Goal: Information Seeking & Learning: Learn about a topic

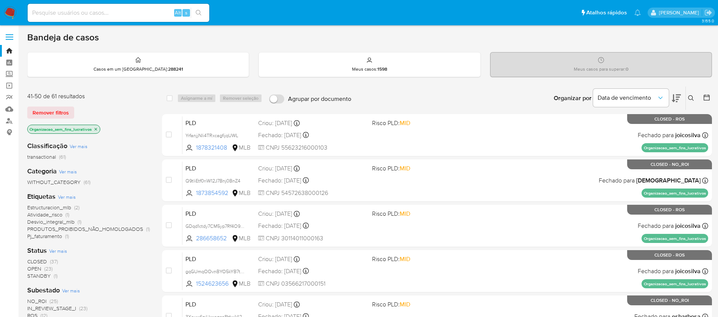
click at [7, 14] on img at bounding box center [10, 12] width 13 height 13
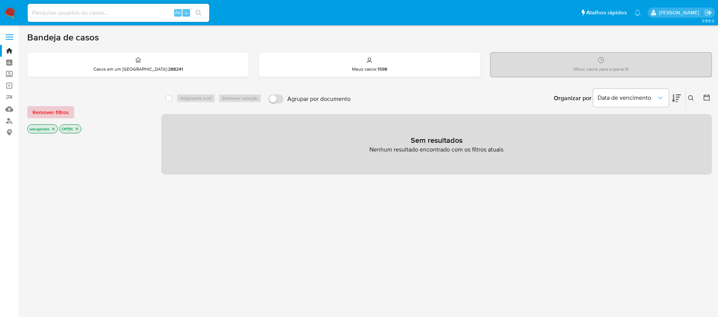
click at [44, 112] on span "Remover filtros" at bounding box center [51, 112] width 36 height 11
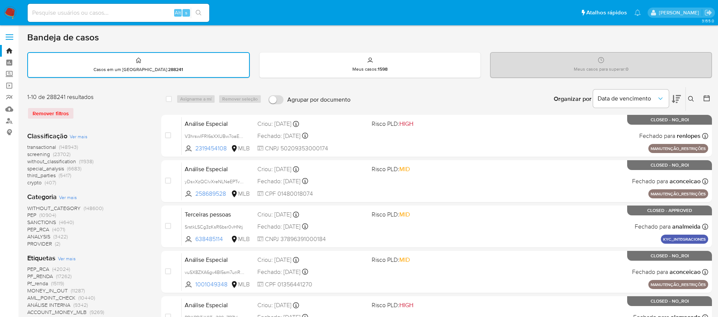
click at [9, 11] on img at bounding box center [10, 12] width 13 height 13
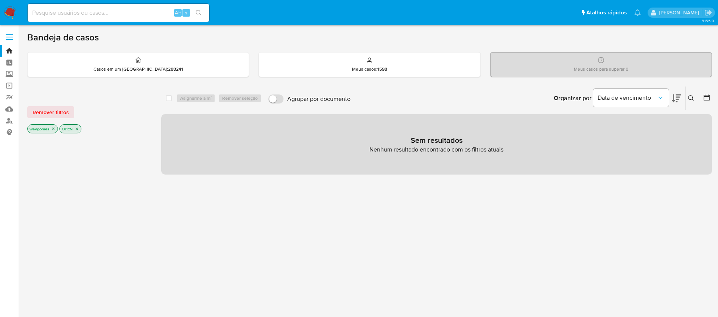
click at [53, 129] on icon "close-filter" at bounding box center [53, 129] width 3 height 3
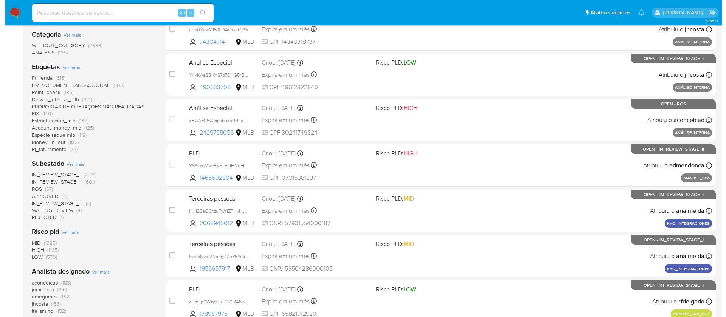
scroll to position [76, 0]
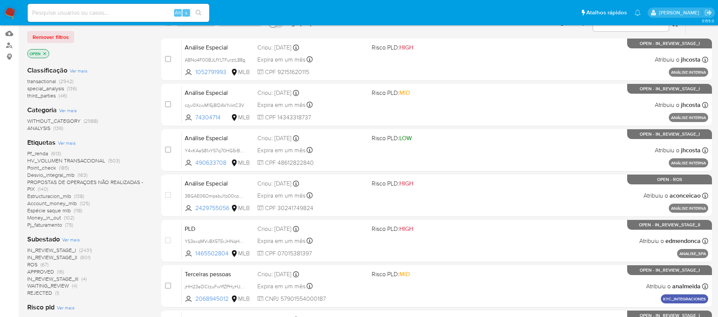
click at [69, 144] on span "Ver mais" at bounding box center [67, 143] width 18 height 7
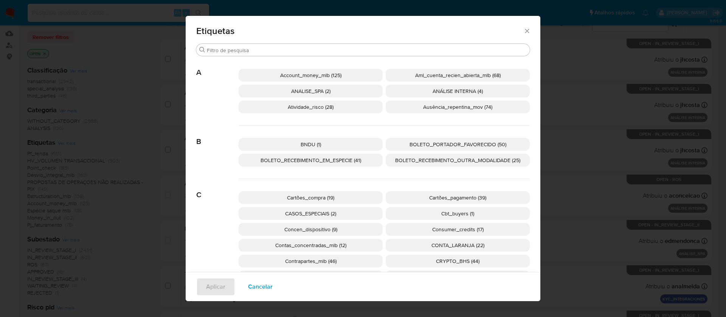
click at [298, 76] on span "Account_money_mlb (125)" at bounding box center [310, 75] width 61 height 8
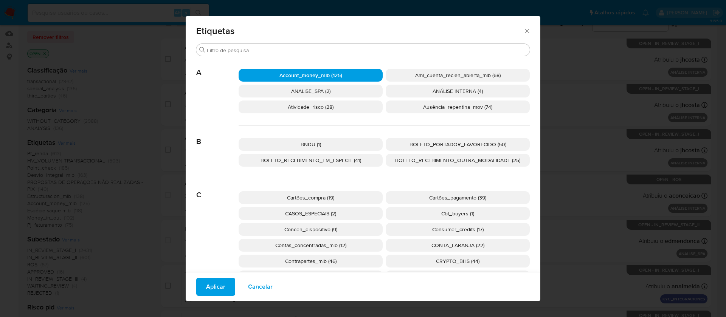
click at [206, 283] on span "Aplicar" at bounding box center [215, 287] width 19 height 17
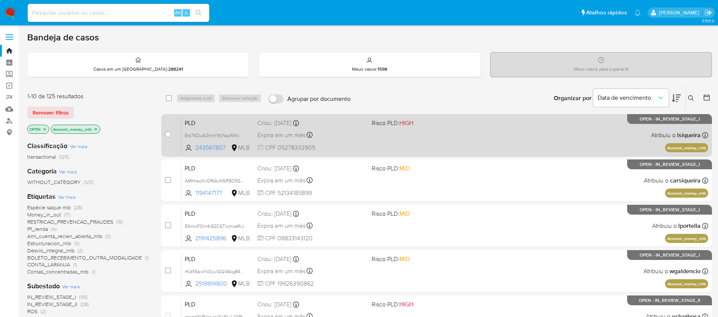
click at [485, 135] on div "PLD Els7XDuAl3nhYWjNajWXnJoF 243567807 MLB Risco PLD: HIGH Criou: 12/08/2025 Cr…" at bounding box center [445, 135] width 526 height 38
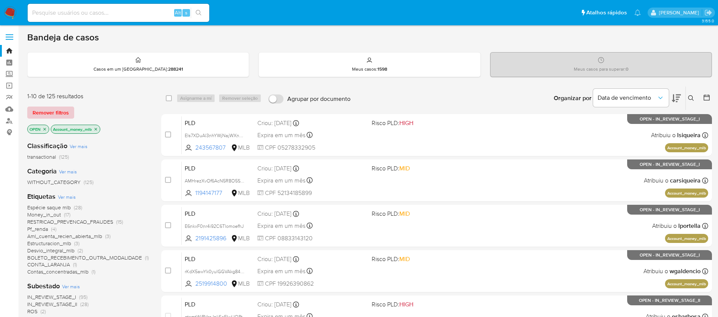
click at [45, 113] on span "Remover filtros" at bounding box center [51, 112] width 36 height 11
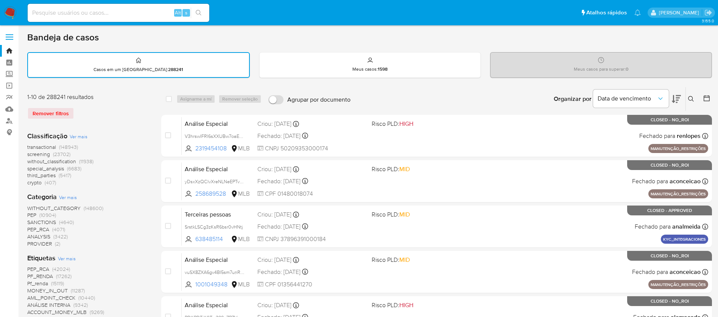
click at [68, 260] on span "Ver mais" at bounding box center [67, 258] width 18 height 7
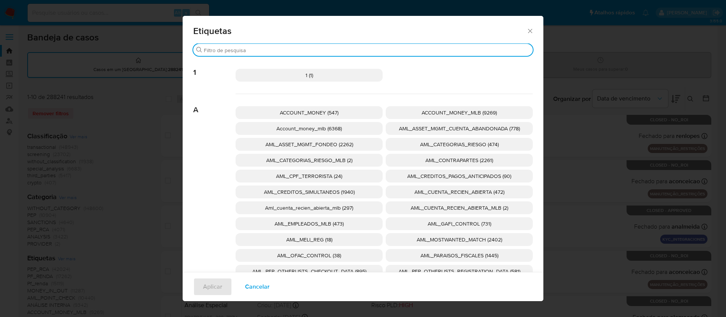
click at [293, 52] on input "Procurar" at bounding box center [367, 50] width 326 height 7
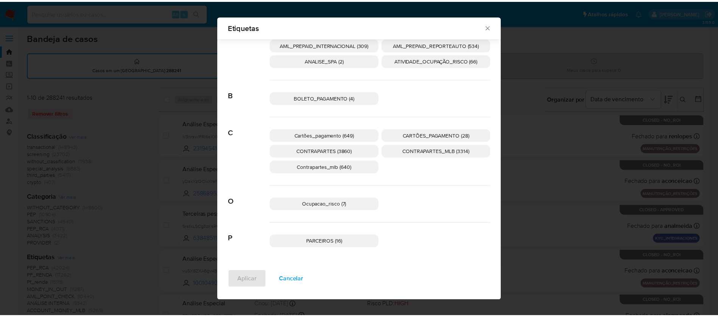
scroll to position [5, 0]
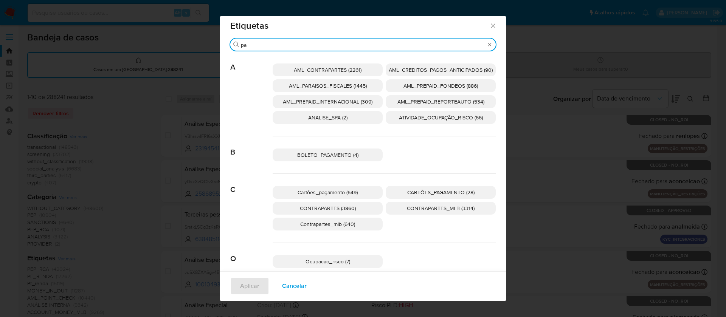
type input "pa"
click at [329, 157] on span "BOLETO_PAGAMENTO (4)" at bounding box center [327, 155] width 61 height 8
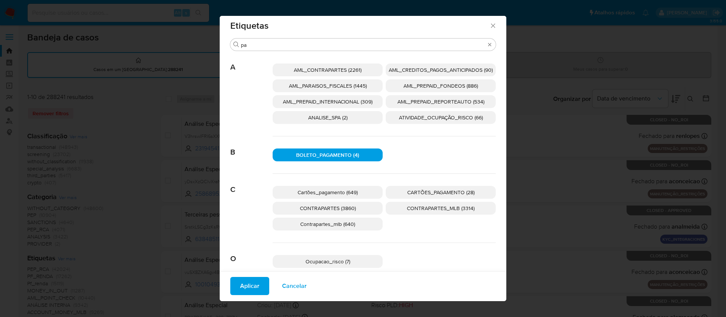
click at [242, 287] on span "Aplicar" at bounding box center [249, 286] width 19 height 17
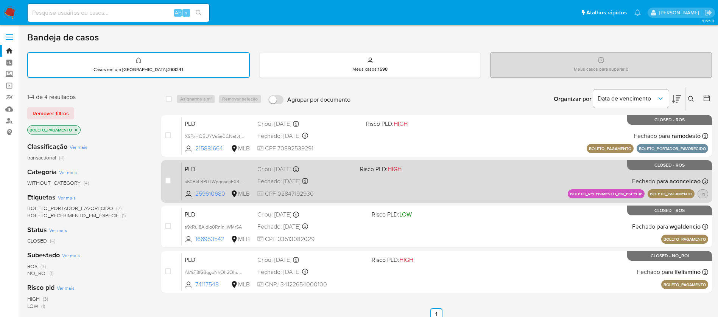
click at [705, 193] on span "+1" at bounding box center [702, 194] width 7 height 6
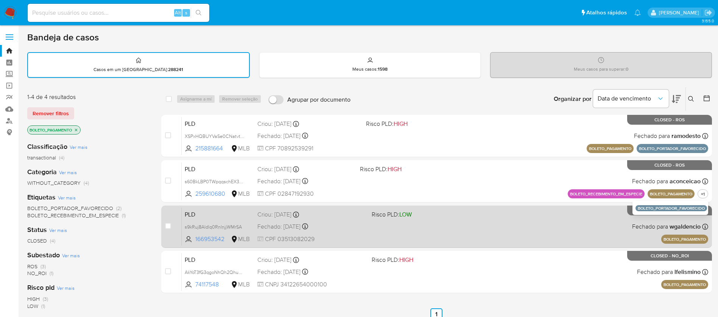
click at [457, 227] on div "PLD s9kRuj8Aldlq0RnlnjjWMrSA 166953542 MLB Risco PLD: LOW Criou: 13/06/2025 Cri…" at bounding box center [445, 227] width 526 height 38
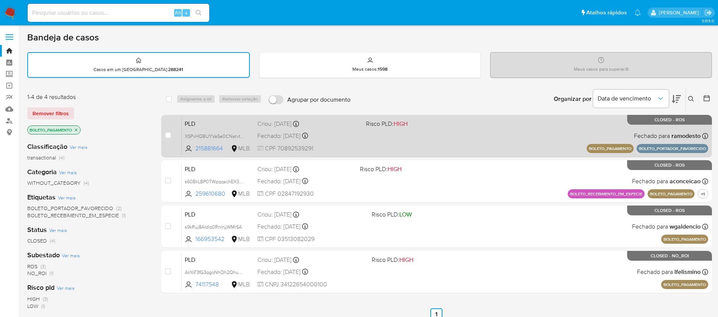
click at [415, 143] on div "PLD XSPxHQBUYVaSe0CNatvtycc9 215881664 MLB Risco PLD: HIGH Criou: 14/07/2025 Cr…" at bounding box center [445, 136] width 526 height 38
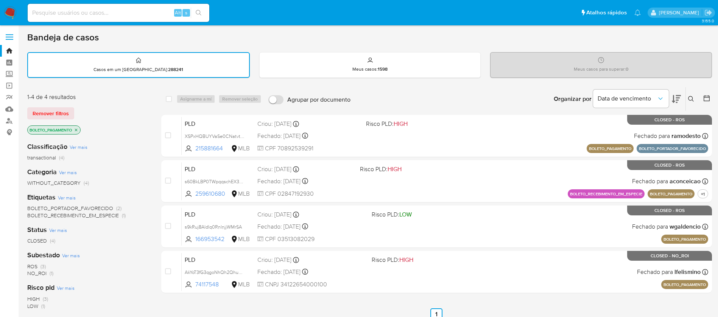
click at [7, 16] on img at bounding box center [10, 12] width 13 height 13
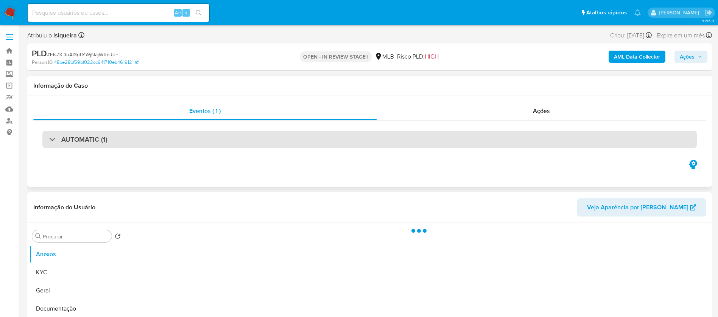
click at [162, 146] on div "AUTOMATIC (1)" at bounding box center [369, 139] width 654 height 17
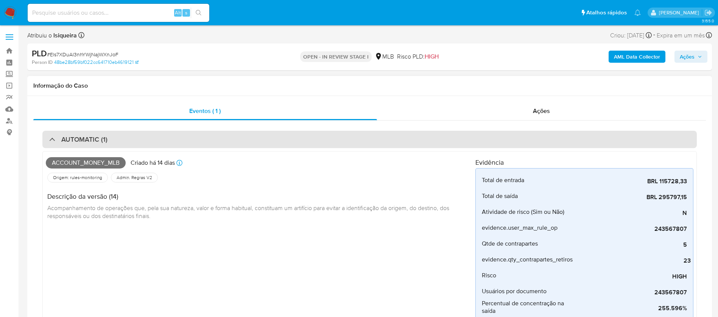
select select "10"
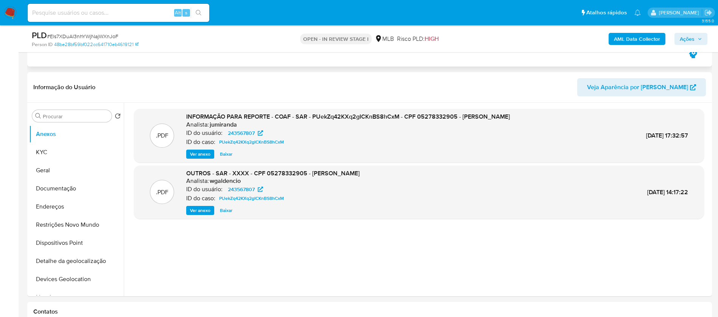
scroll to position [303, 0]
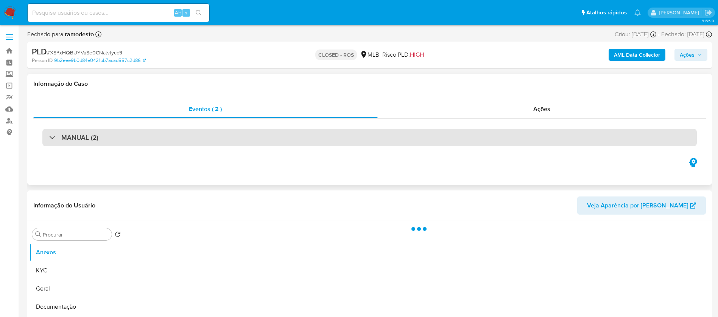
click at [255, 141] on div "MANUAL (2)" at bounding box center [369, 137] width 654 height 17
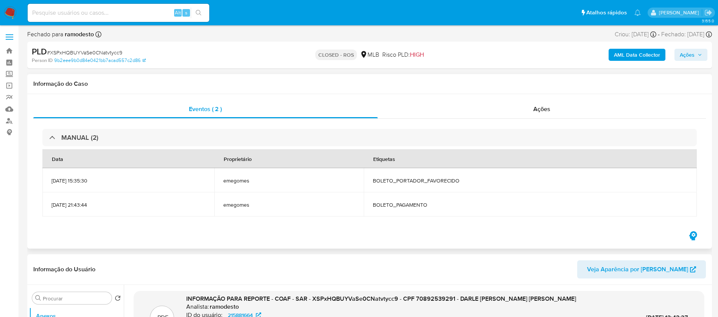
select select "10"
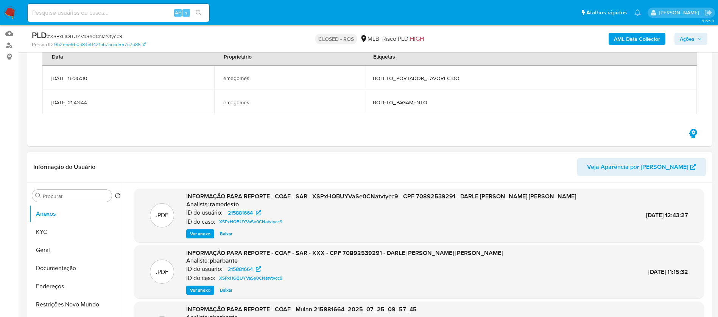
scroll to position [151, 0]
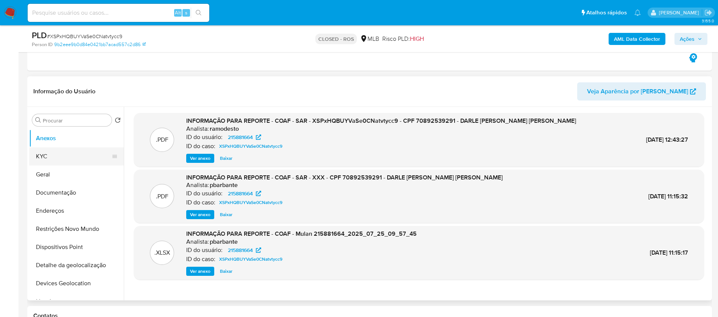
click at [44, 162] on button "KYC" at bounding box center [73, 157] width 89 height 18
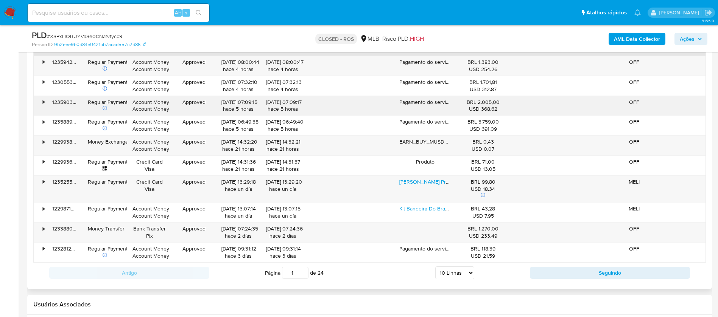
scroll to position [984, 0]
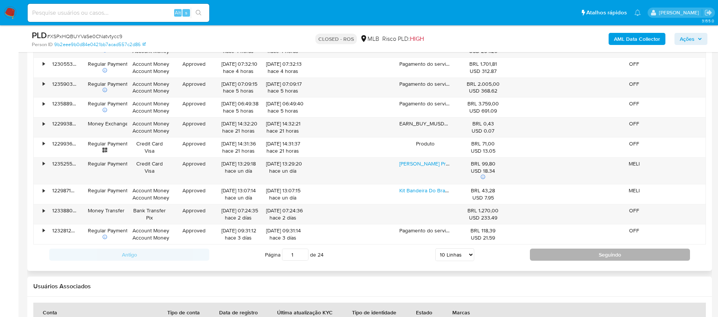
click at [555, 256] on button "Seguindo" at bounding box center [610, 255] width 160 height 12
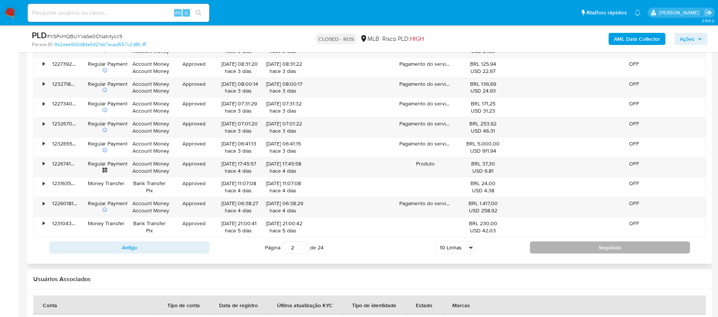
click at [566, 252] on button "Seguindo" at bounding box center [610, 248] width 160 height 12
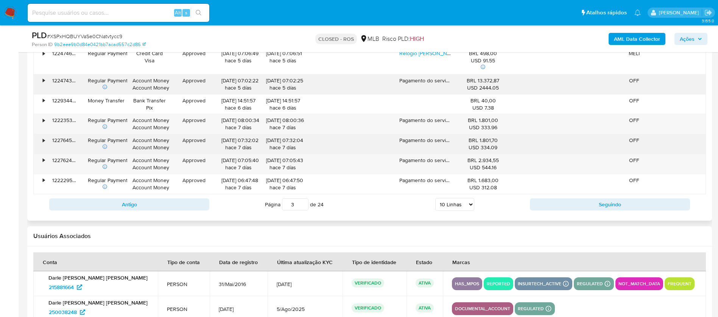
scroll to position [1059, 0]
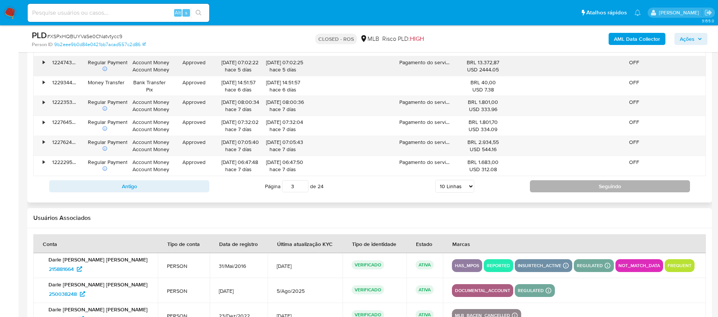
click at [547, 183] on button "Seguindo" at bounding box center [610, 186] width 160 height 12
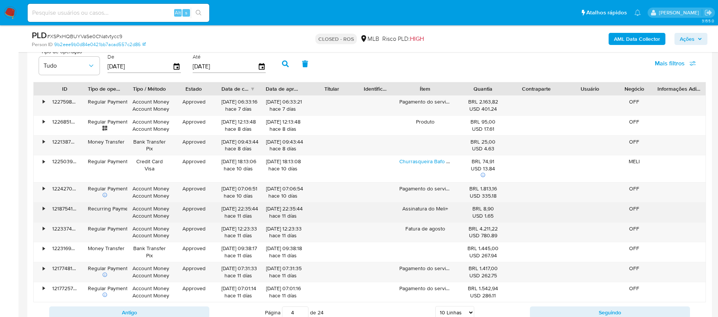
scroll to position [908, 0]
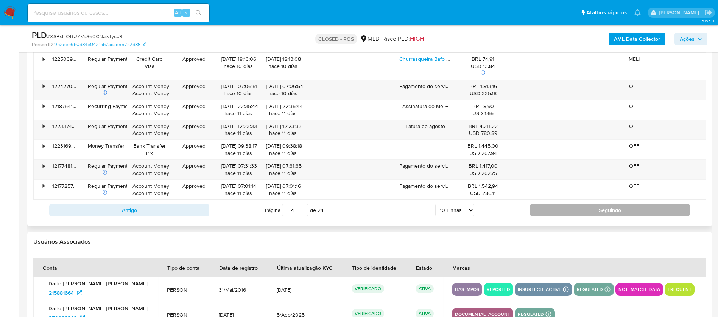
click at [575, 214] on button "Seguindo" at bounding box center [610, 210] width 160 height 12
type input "5"
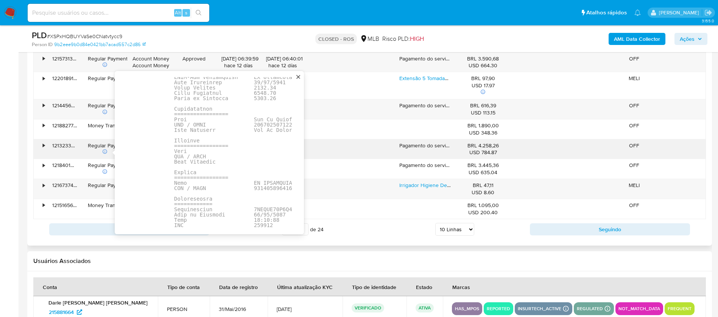
scroll to position [1025, 0]
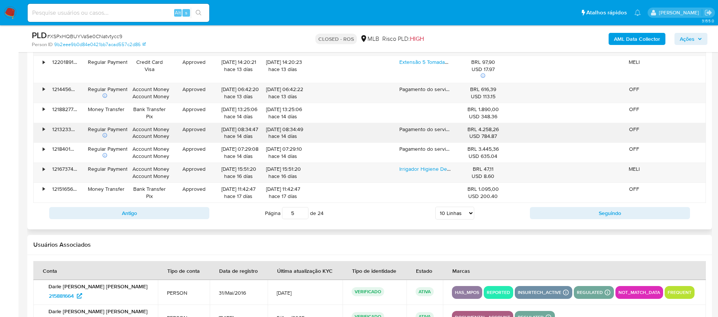
click at [405, 242] on h2 "Usuários Associados" at bounding box center [369, 245] width 672 height 8
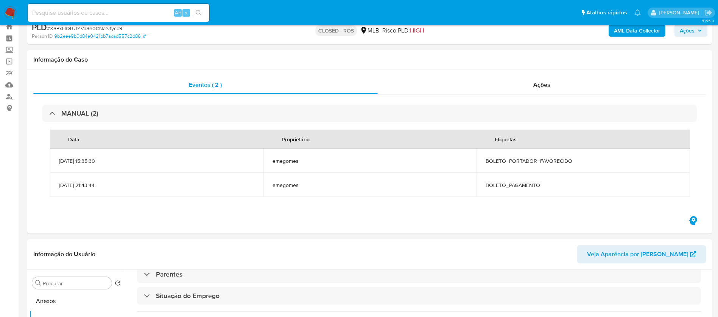
scroll to position [0, 0]
